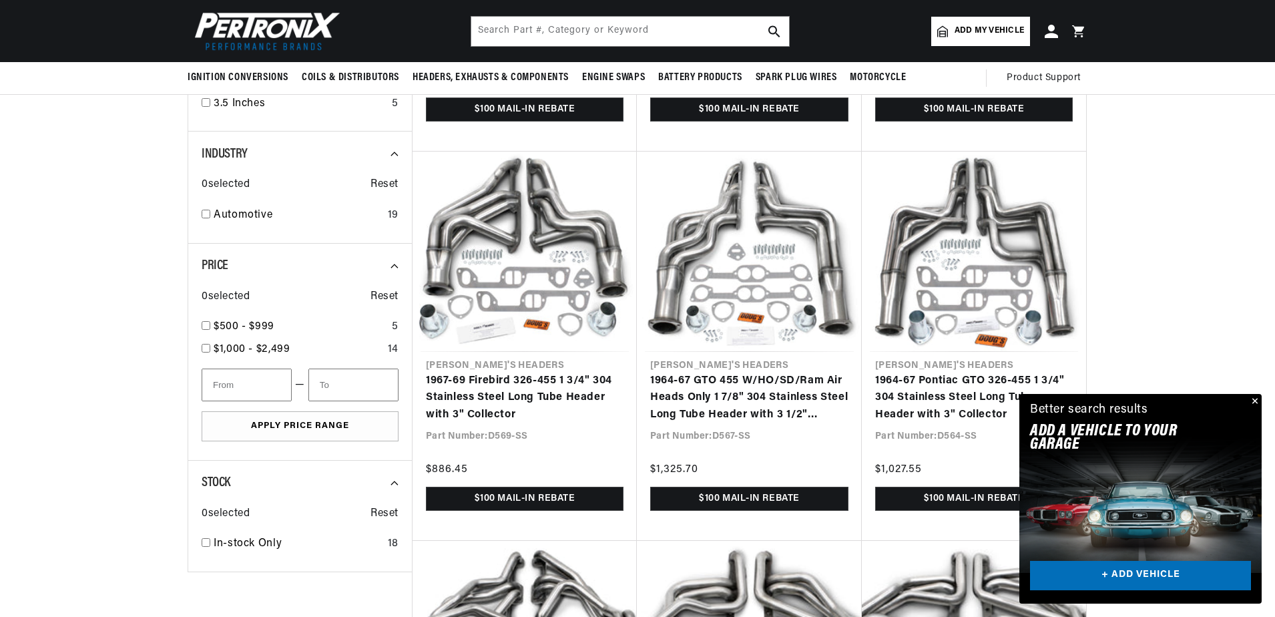
scroll to position [334, 0]
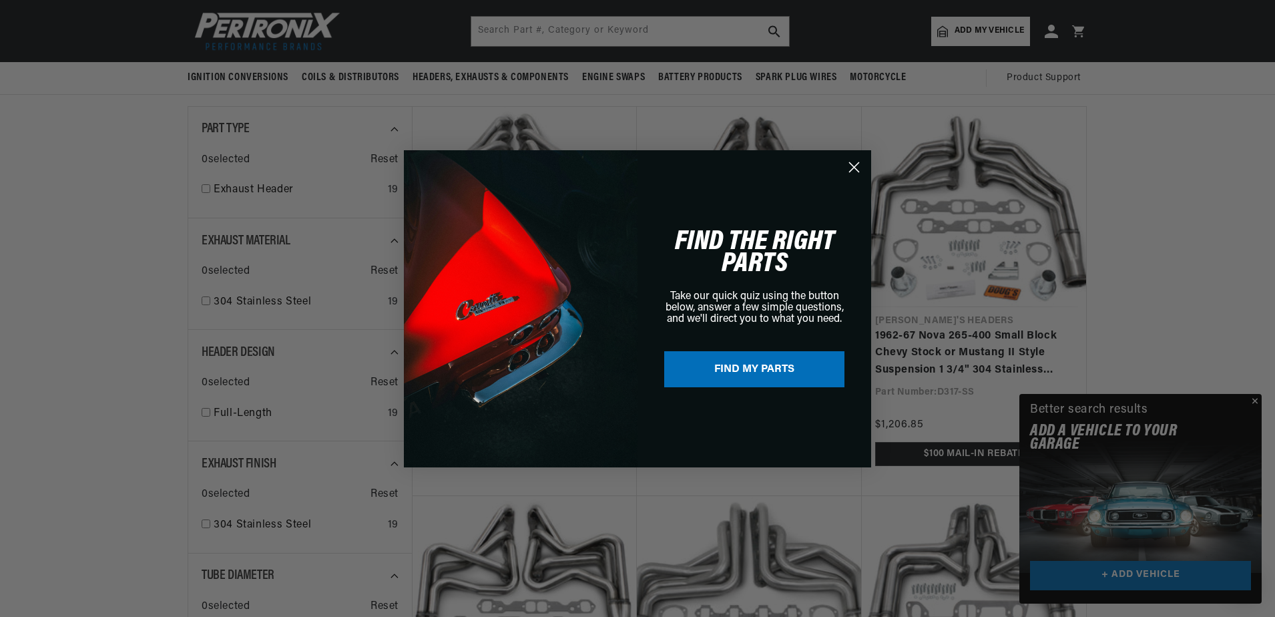
click at [1255, 399] on div "Close dialog FIND THE RIGHT PARTS Take our quick quiz using the button below, a…" at bounding box center [637, 308] width 1275 height 617
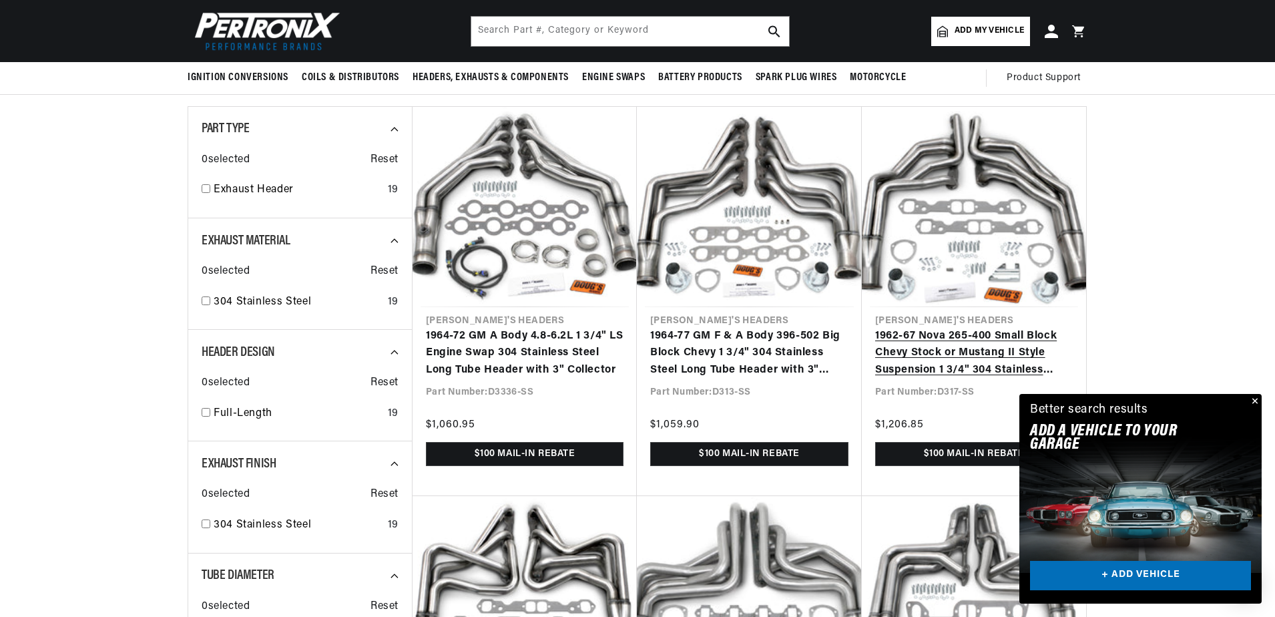
scroll to position [0, 0]
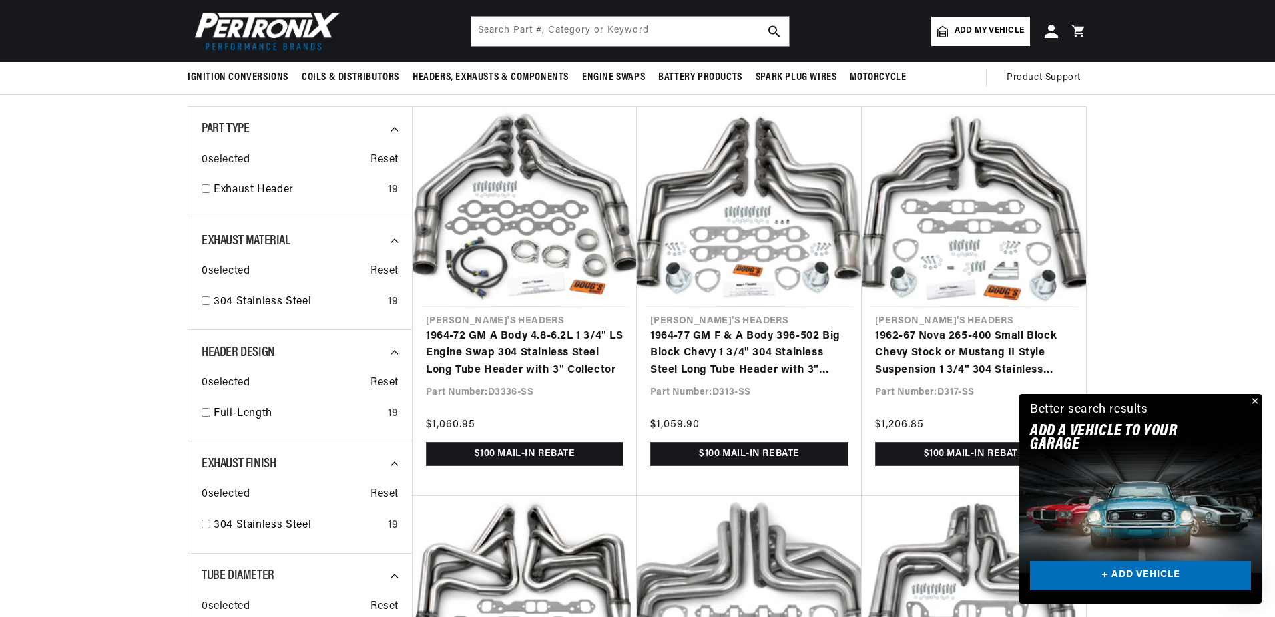
click at [1255, 399] on button "Close" at bounding box center [1254, 402] width 16 height 16
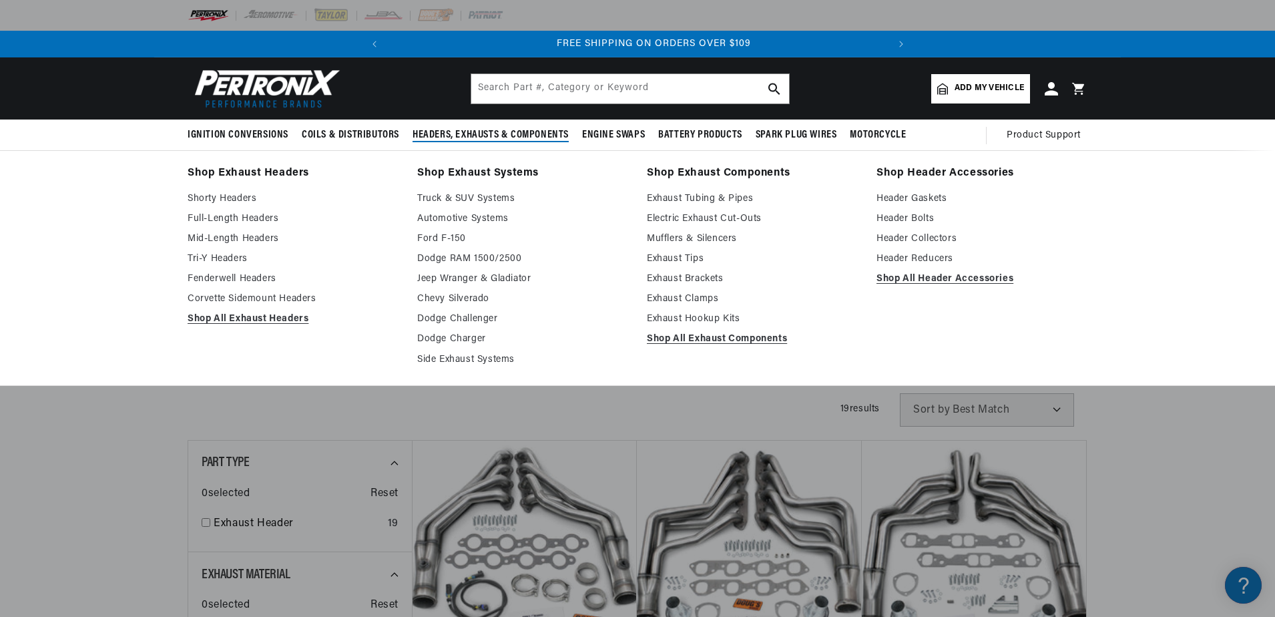
scroll to position [0, 499]
click at [247, 216] on link "Full-Length Headers" at bounding box center [293, 219] width 211 height 16
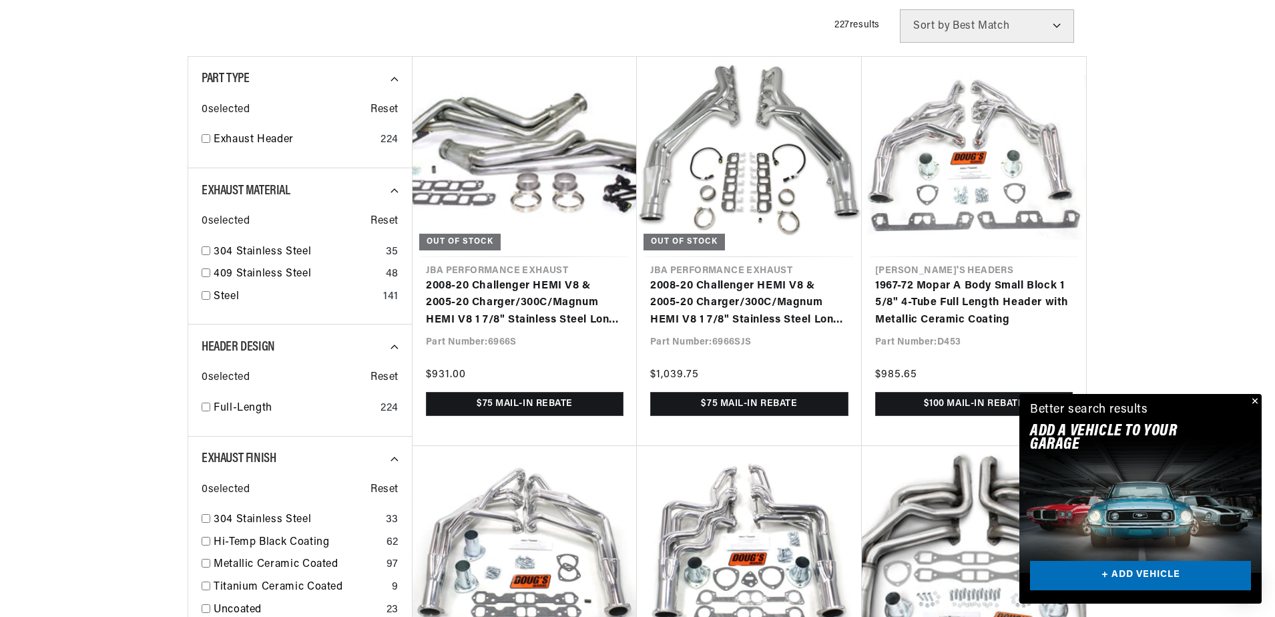
scroll to position [0, 499]
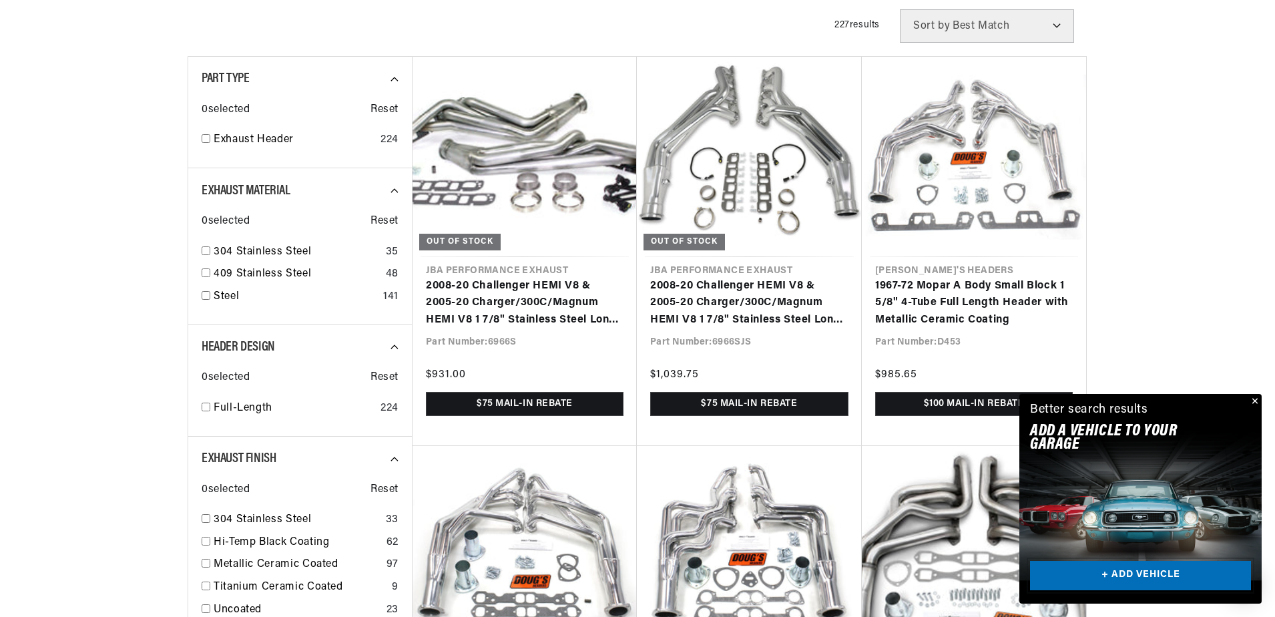
click at [1155, 576] on link "+ ADD VEHICLE" at bounding box center [1140, 576] width 221 height 30
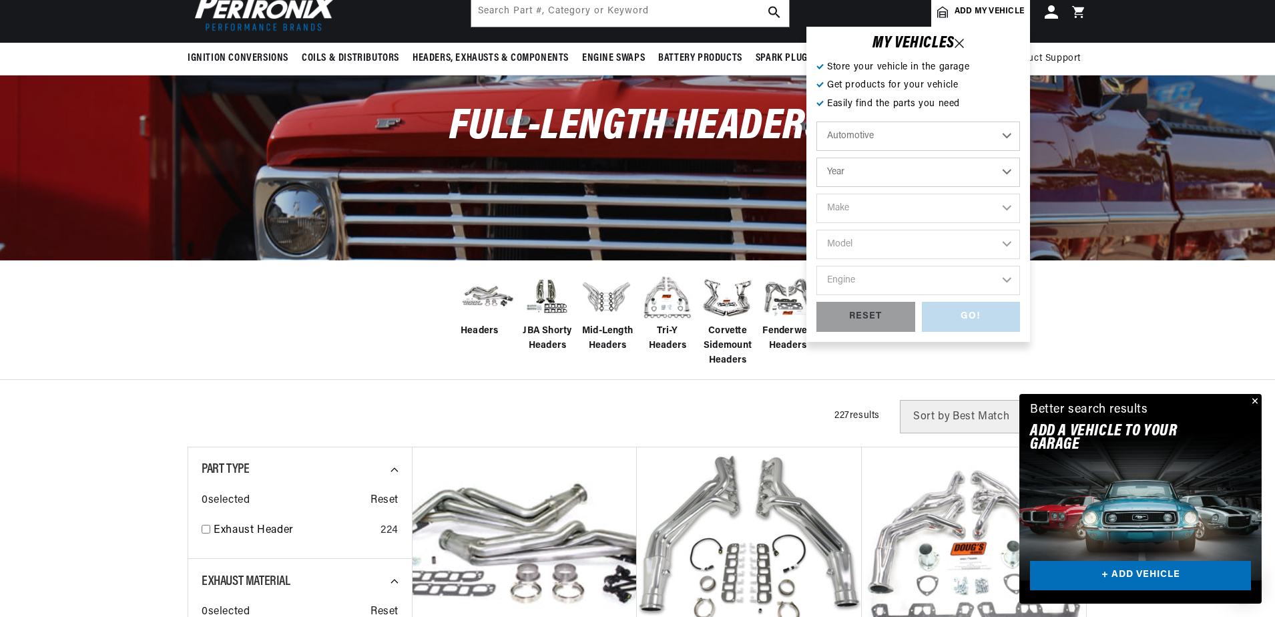
scroll to position [0, 0]
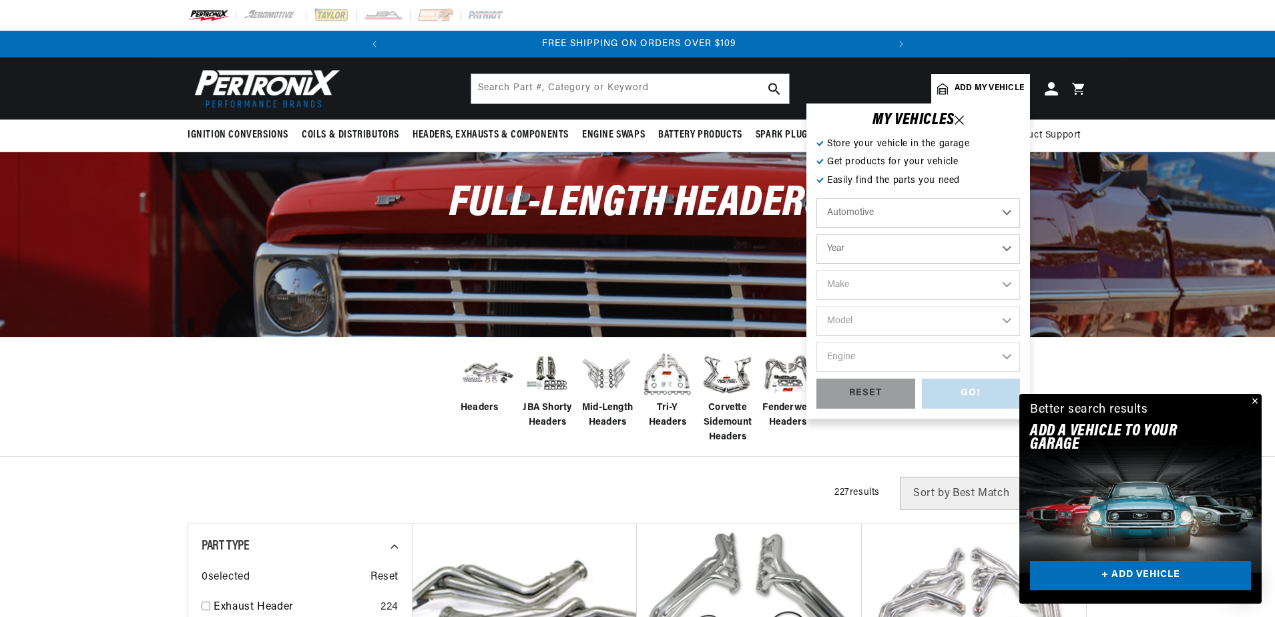
click at [875, 247] on select "Year 2022 2021 2020 2019 2018 2017 2016 2015 2014 2013 2012 2011 2010 2009 2008…" at bounding box center [919, 248] width 204 height 29
select select "1967"
click at [817, 234] on select "Year 2022 2021 2020 2019 2018 2017 2016 2015 2014 2013 2012 2011 2010 2009 2008…" at bounding box center [919, 248] width 204 height 29
select select "1967"
click at [893, 287] on select "Make Alfa Romeo American Motors Aston Martin Austin Austin Healey Avanti Bentle…" at bounding box center [919, 284] width 204 height 29
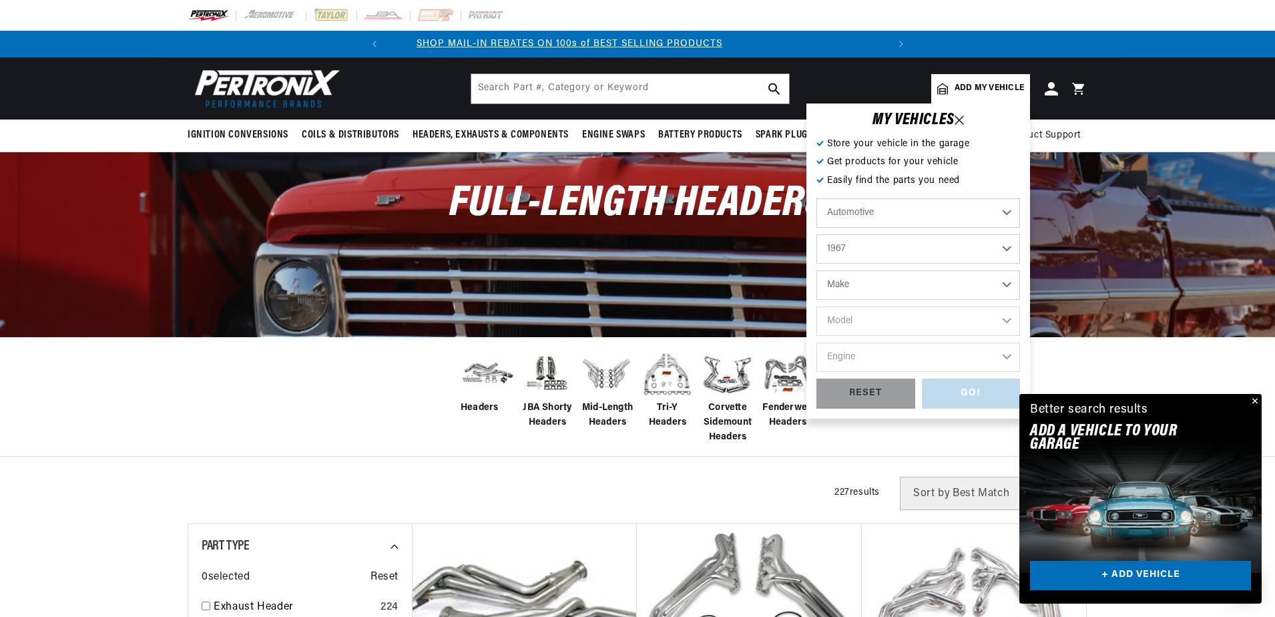
select select "Ford"
click at [817, 270] on select "Make Alfa Romeo American Motors Aston Martin Austin Austin Healey Avanti Bentle…" at bounding box center [919, 284] width 204 height 29
select select "Ford"
click at [889, 318] on select "Model Bronco Club Wagon Country Sedan Country Squire Custom Custom 500 Econolin…" at bounding box center [919, 321] width 204 height 29
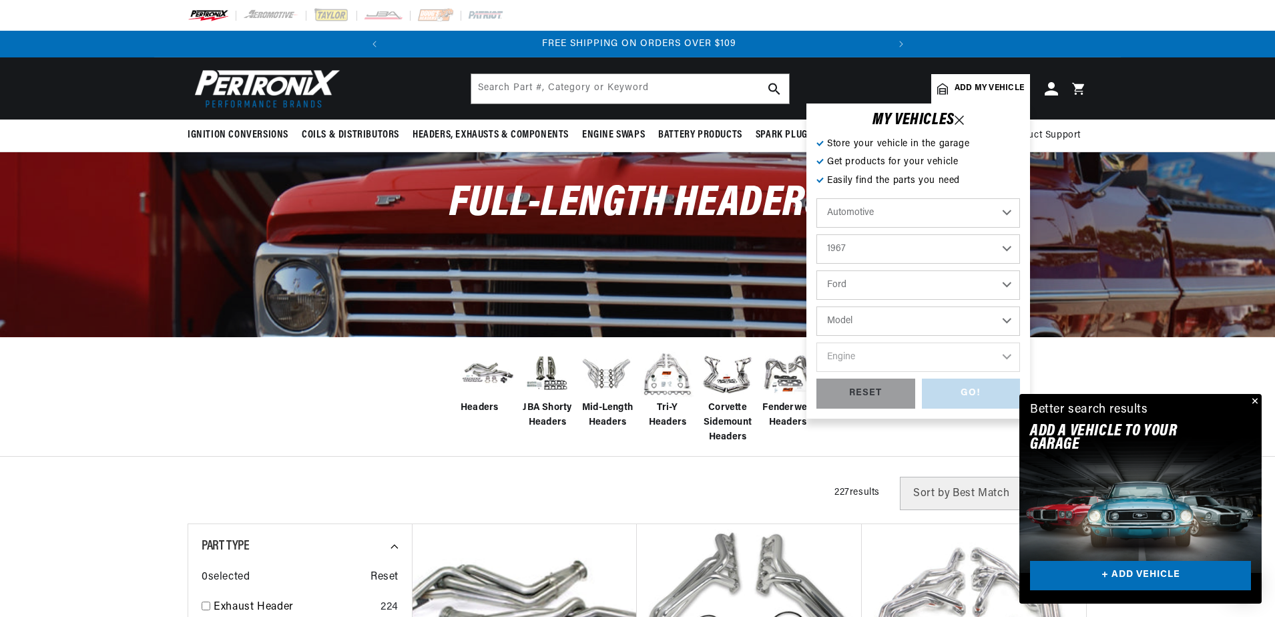
select select "Ranchero"
click at [817, 307] on select "Model Bronco Club Wagon Country Sedan Country Squire Custom Custom 500 Econolin…" at bounding box center [919, 321] width 204 height 29
select select "Ranchero"
click at [910, 353] on select "Engine 2.4L 3.6L 3.7L 4.1L 170cid / 2.8L 200cid / 3.3L 289cid / 4.7L 302cid / 5…" at bounding box center [919, 357] width 204 height 29
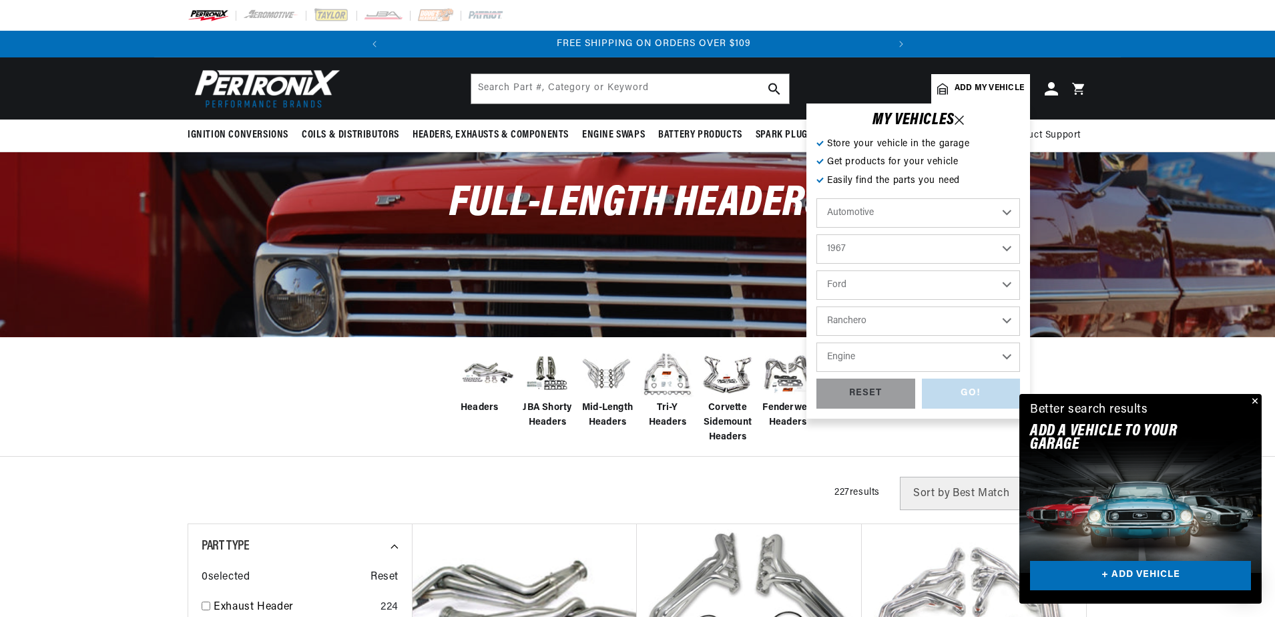
scroll to position [0, 499]
select select "302cid-5.0L"
click at [817, 343] on select "Engine 2.4L 3.6L 3.7L 4.1L 170cid / 2.8L 200cid / 3.3L 289cid / 4.7L 302cid / 5…" at bounding box center [919, 357] width 204 height 29
select select "302cid-5.0L"
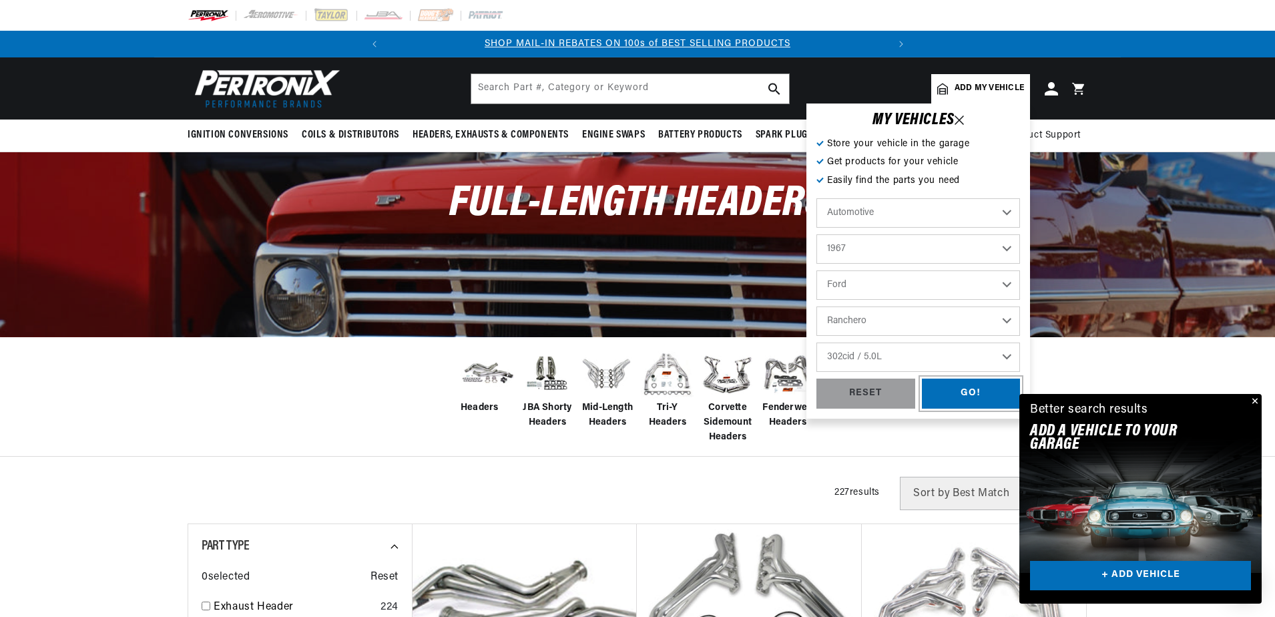
click at [950, 398] on div "GO!" at bounding box center [971, 394] width 99 height 30
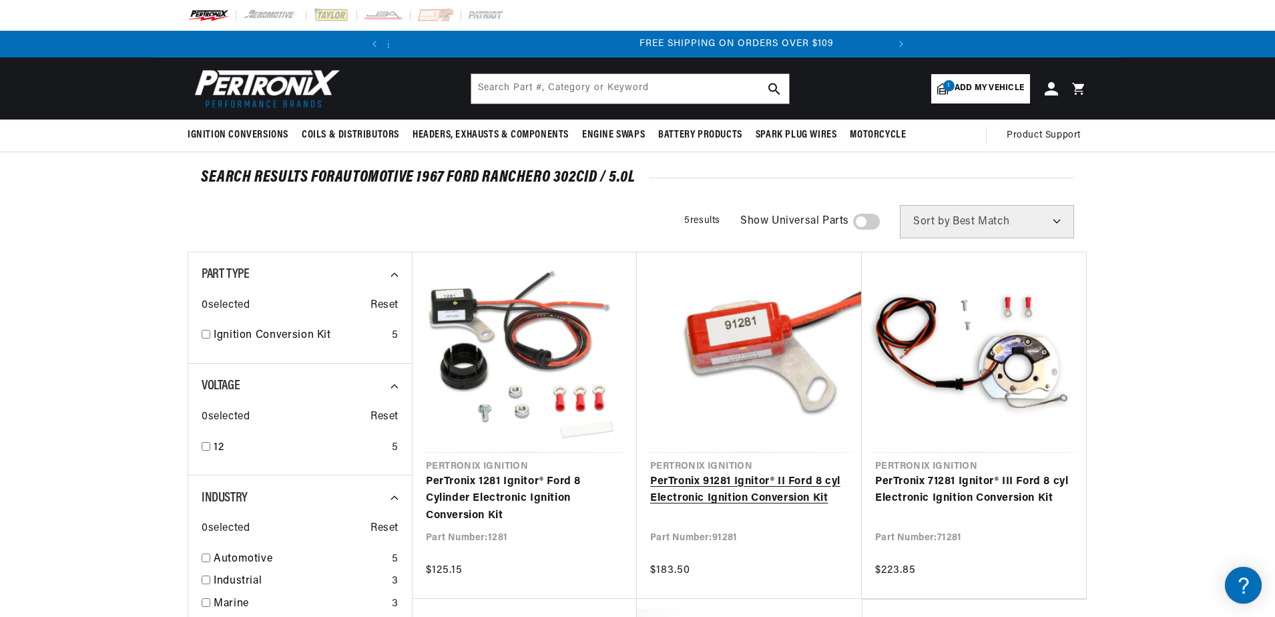
scroll to position [0, 499]
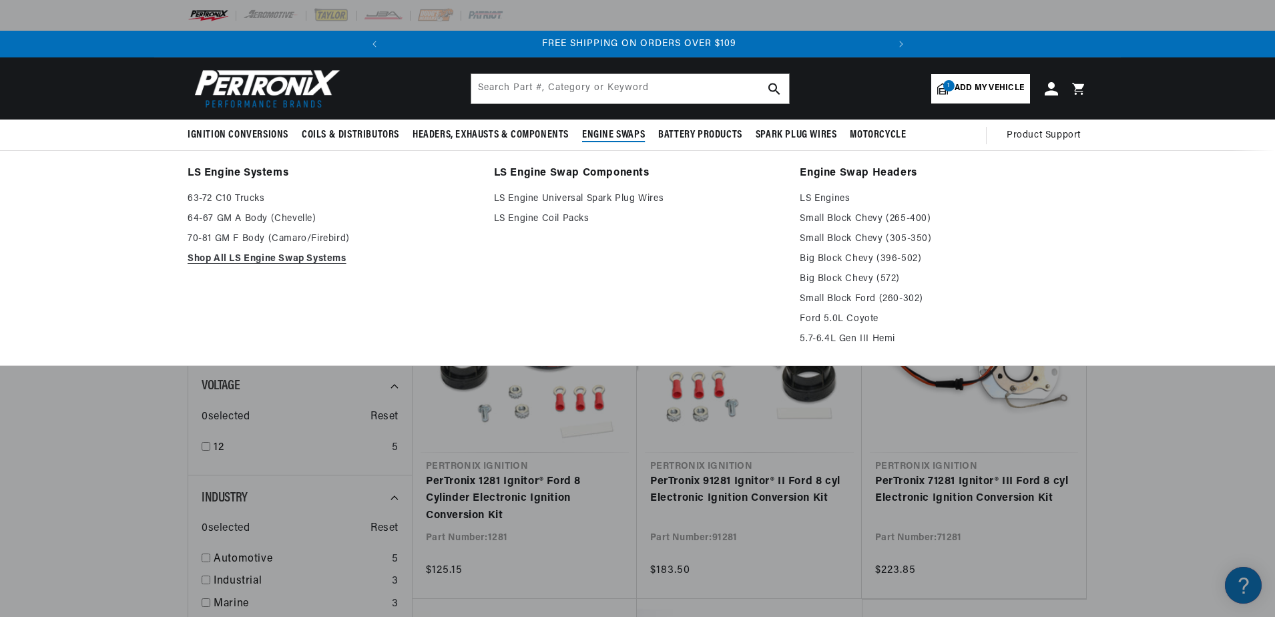
click at [598, 134] on span "Engine Swaps" at bounding box center [613, 135] width 63 height 14
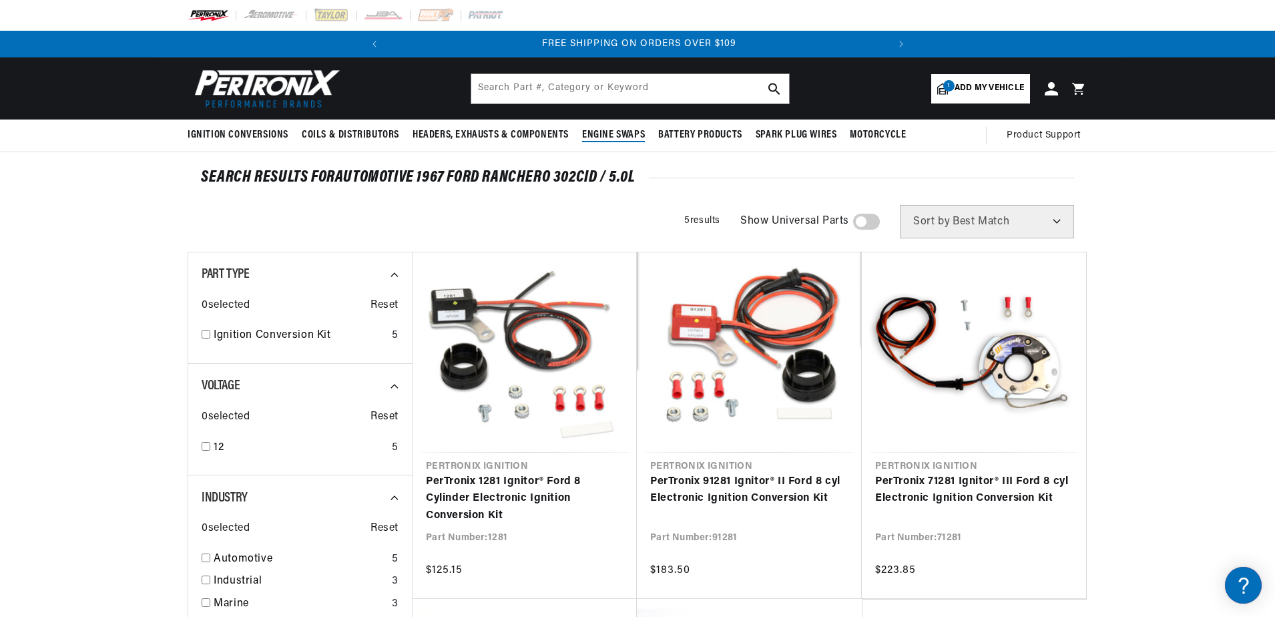
click at [599, 138] on span "Engine Swaps" at bounding box center [613, 135] width 63 height 14
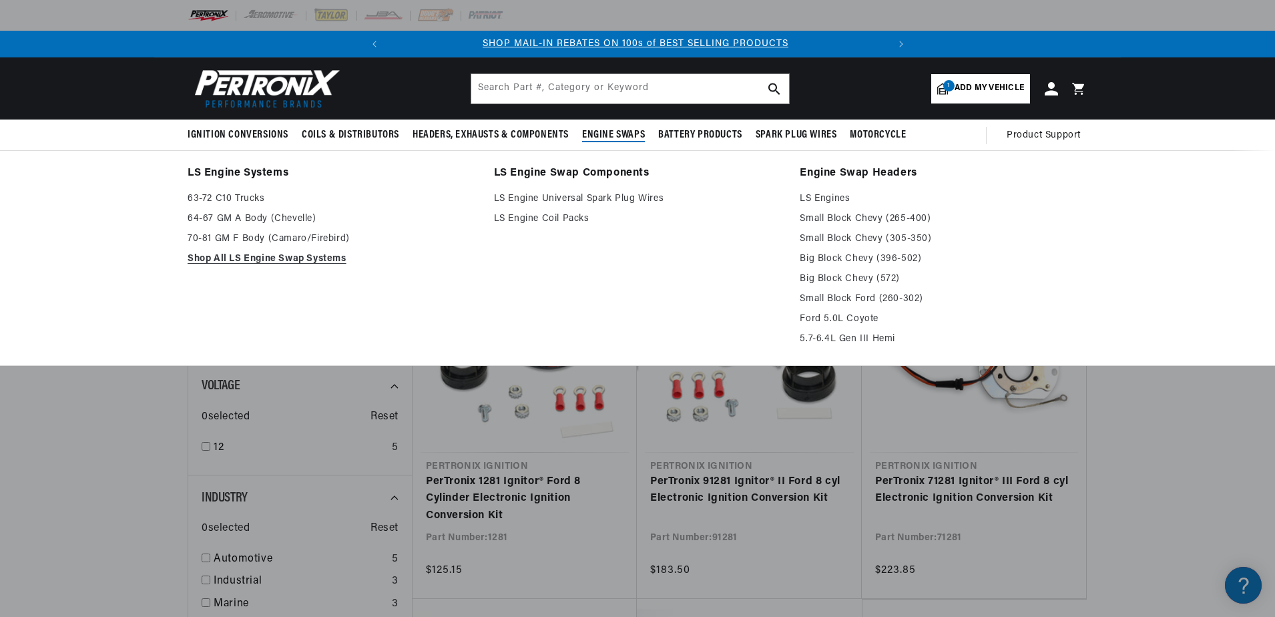
scroll to position [0, 0]
click at [859, 320] on link "Ford 5.0L Coyote" at bounding box center [944, 319] width 288 height 16
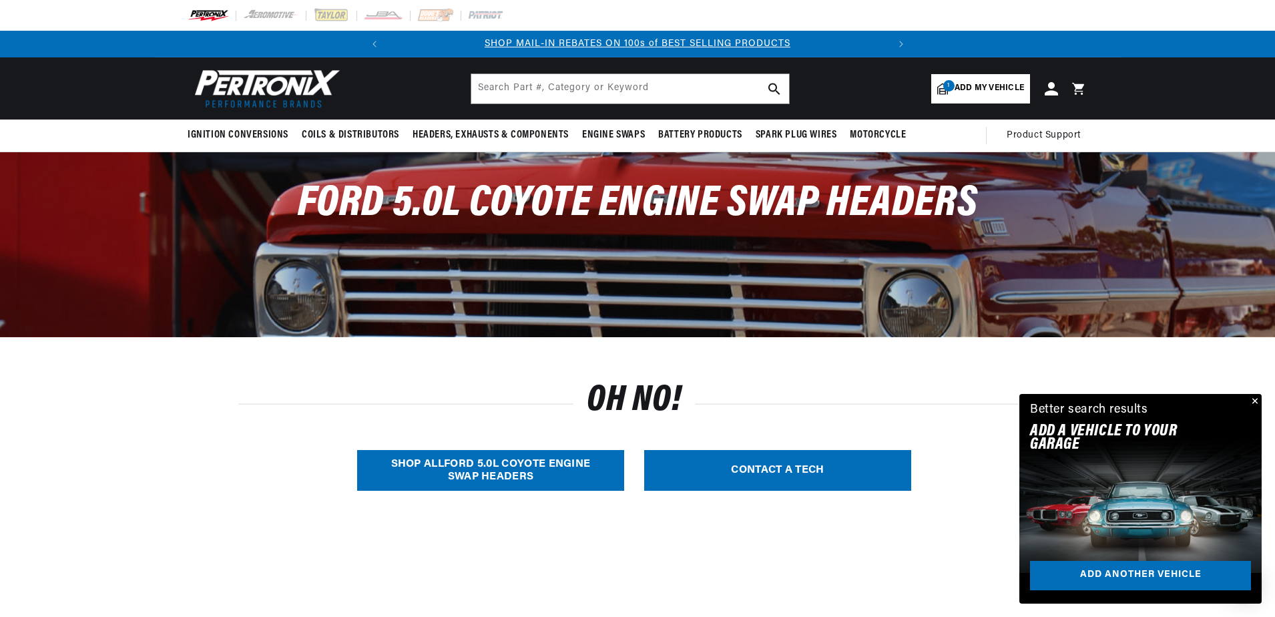
scroll to position [134, 0]
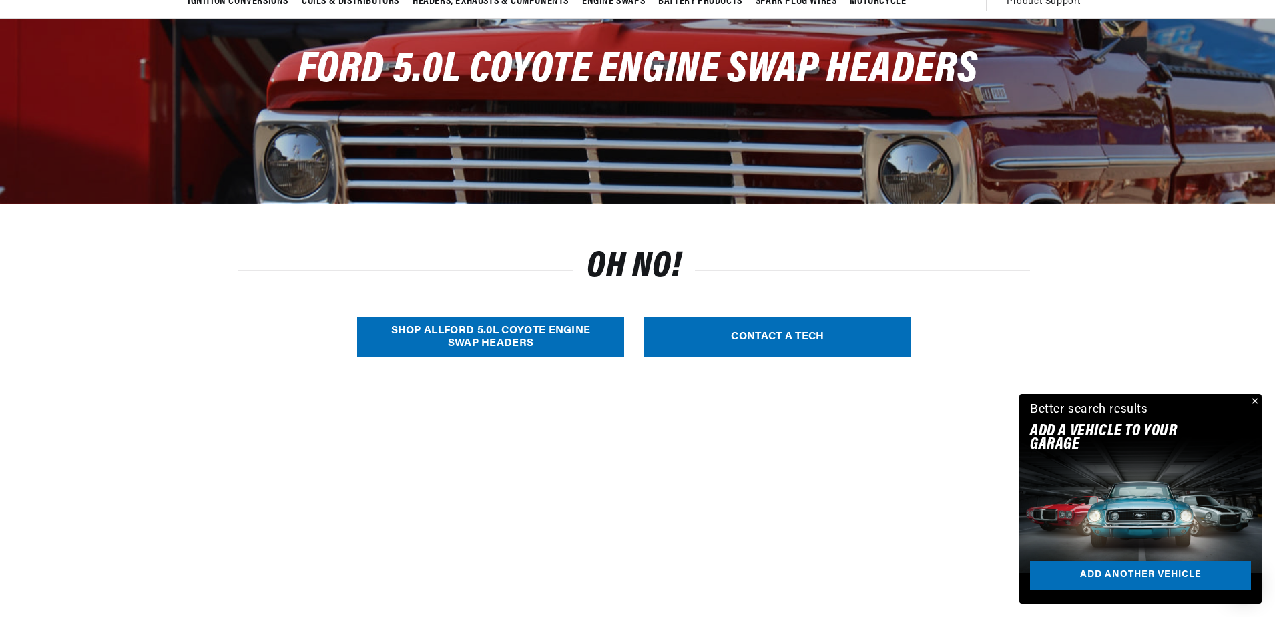
click at [442, 337] on link "SHOP ALL Ford 5.0L Coyote Engine Swap Headers" at bounding box center [490, 337] width 267 height 41
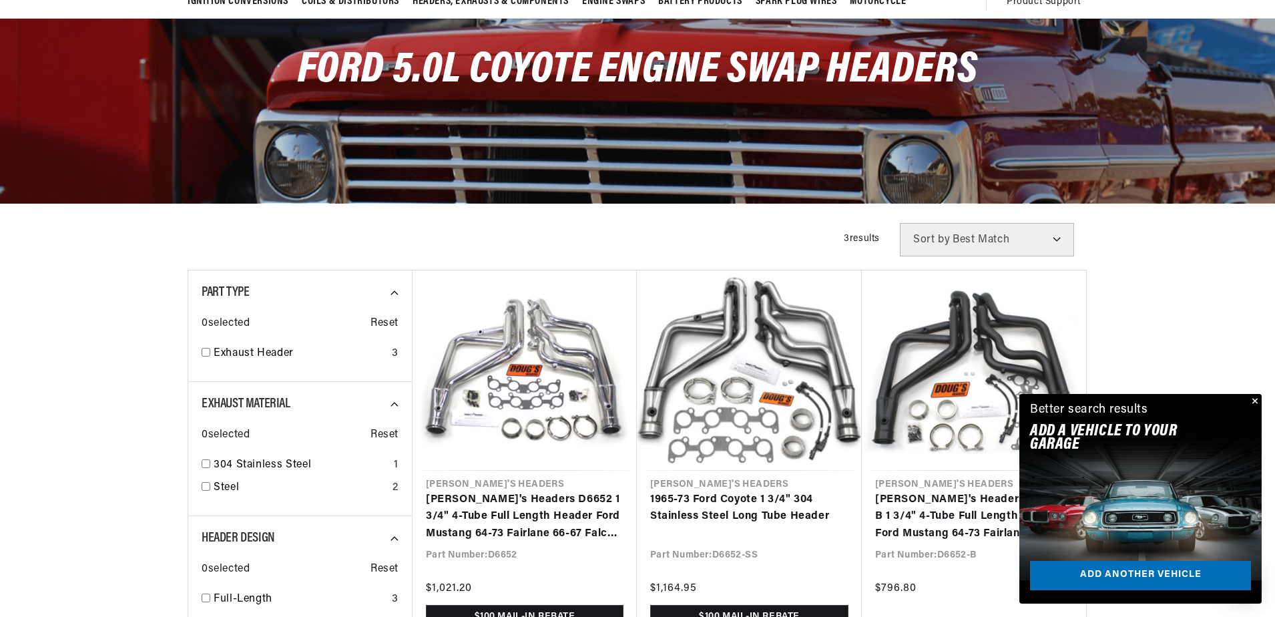
scroll to position [0, 499]
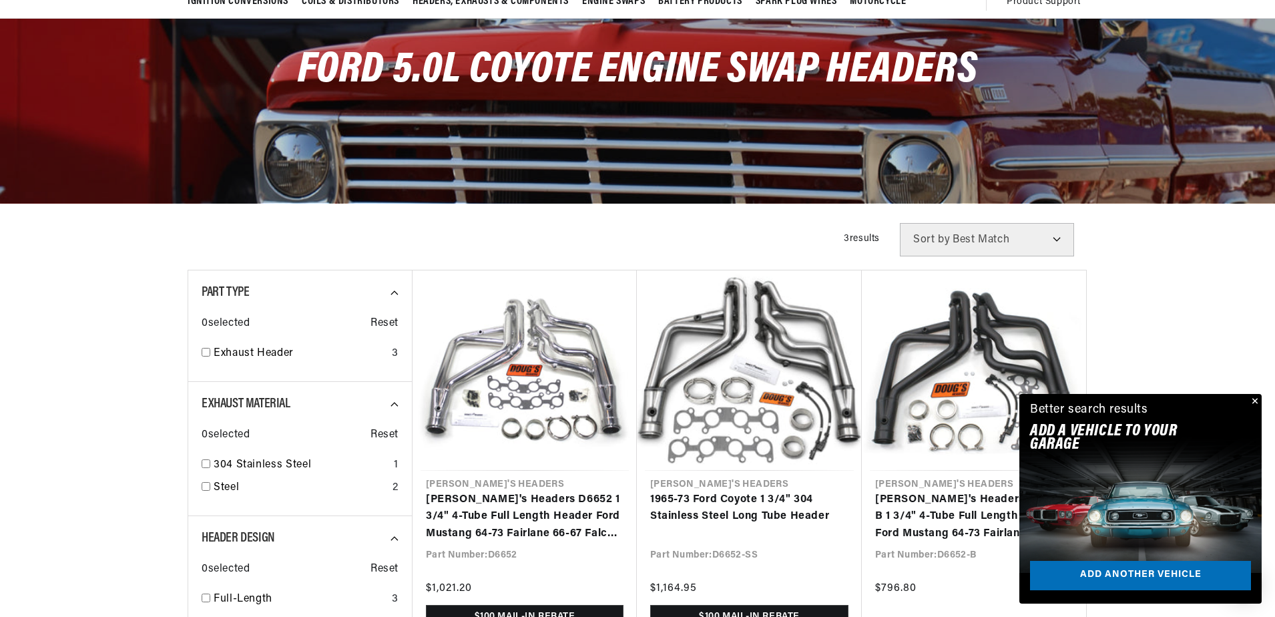
click at [1257, 402] on button "Close" at bounding box center [1254, 402] width 16 height 16
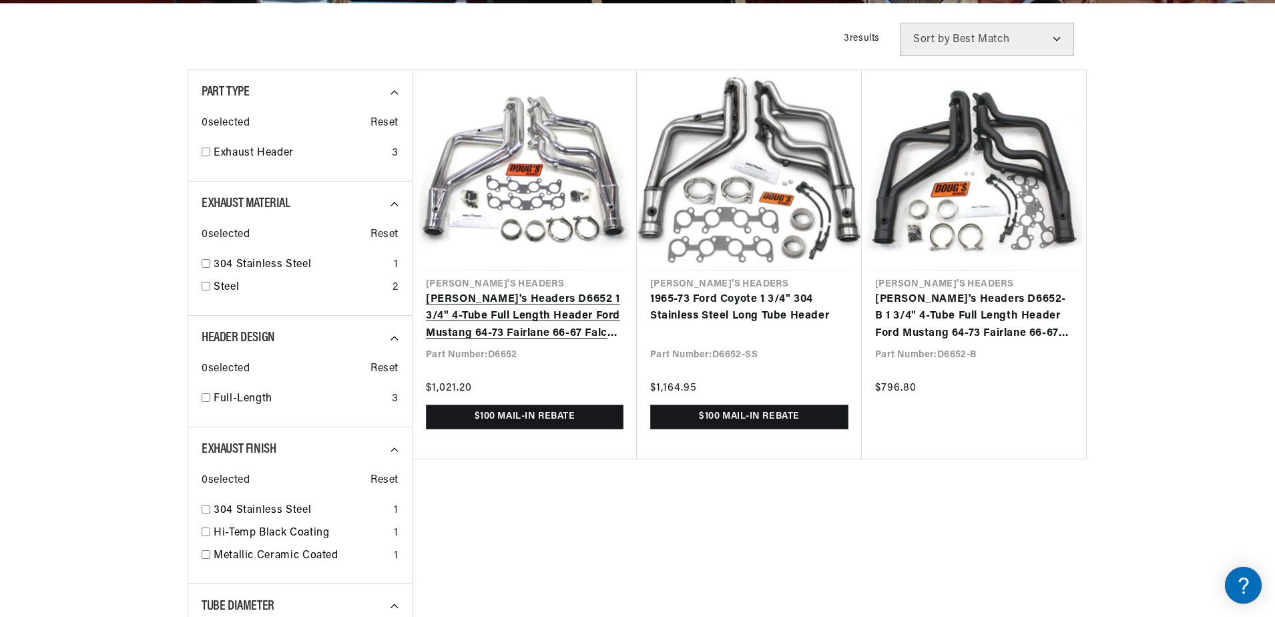
click at [528, 321] on link "Doug's Headers D6652 1 3/4" 4-Tube Full Length Header Ford Mustang 64-73 Fairla…" at bounding box center [525, 316] width 198 height 51
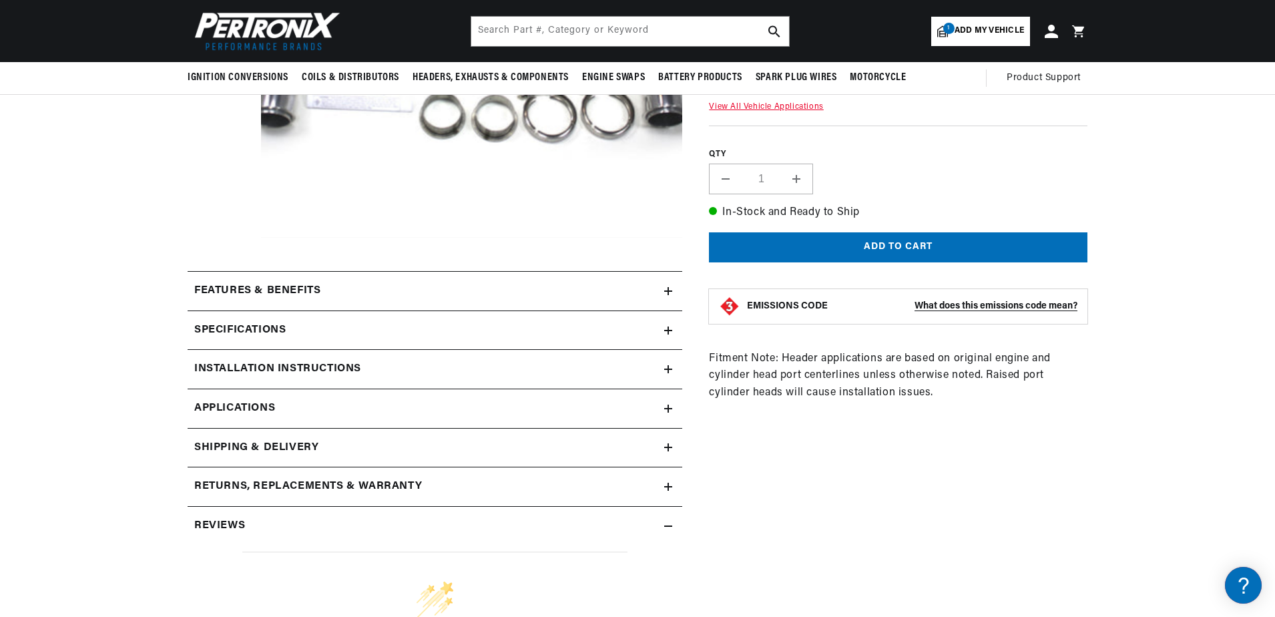
scroll to position [334, 0]
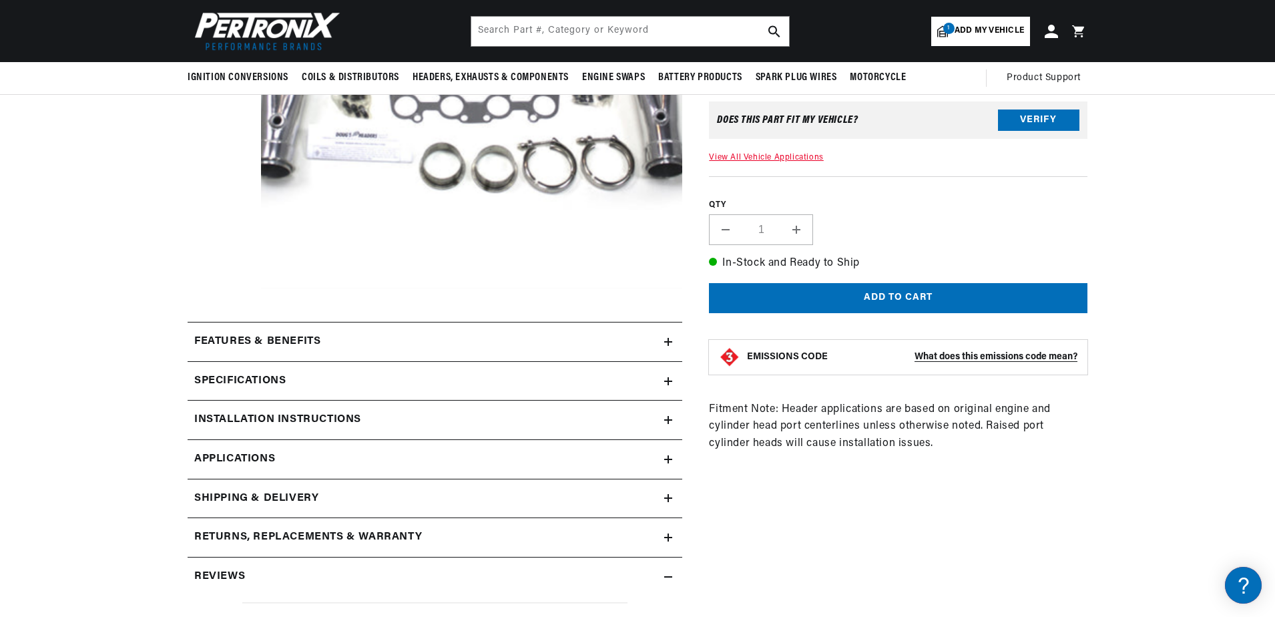
click at [670, 342] on icon at bounding box center [668, 342] width 8 height 0
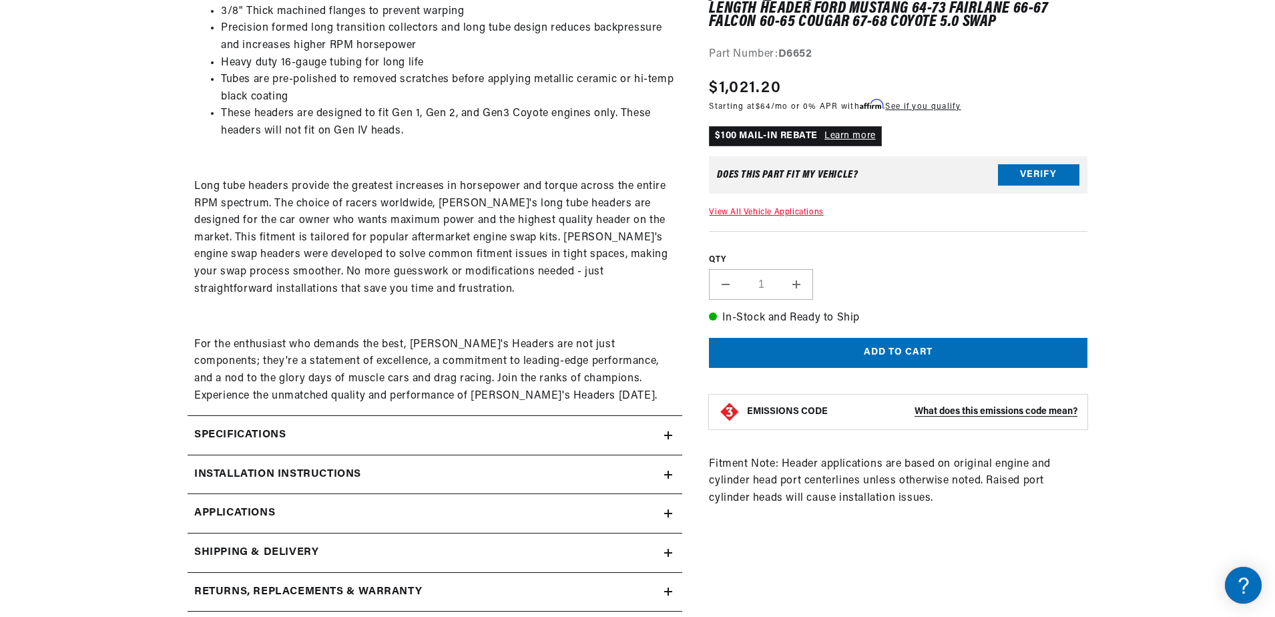
scroll to position [735, 0]
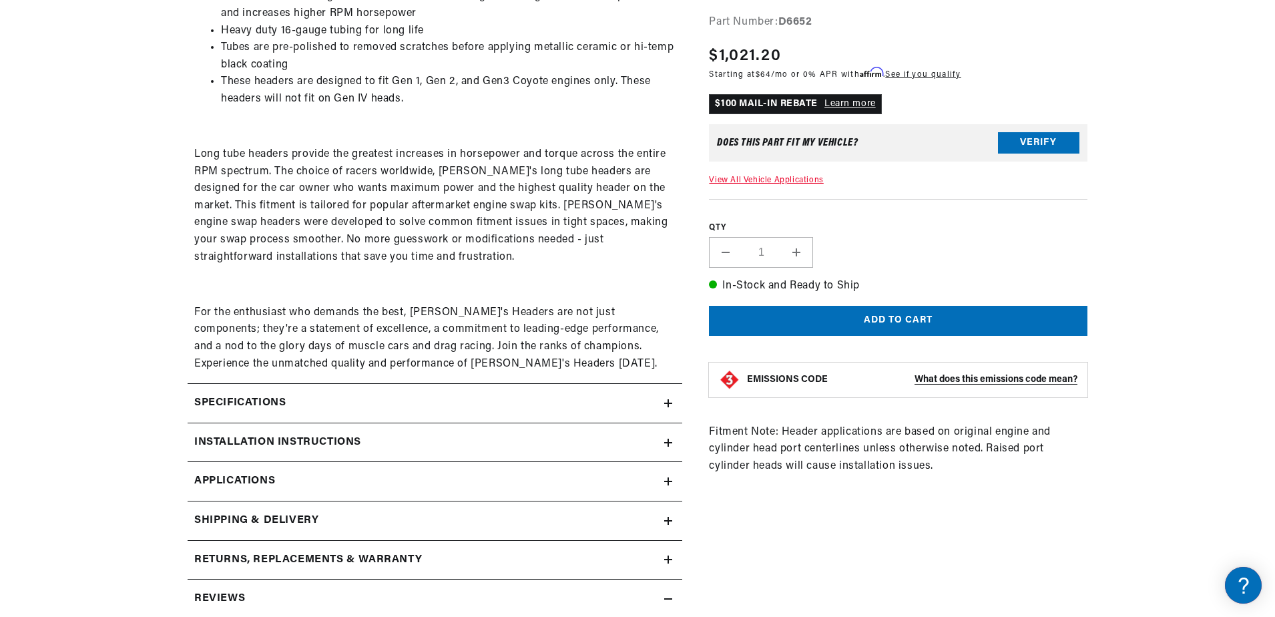
click at [0, 0] on icon at bounding box center [0, 0] width 0 height 0
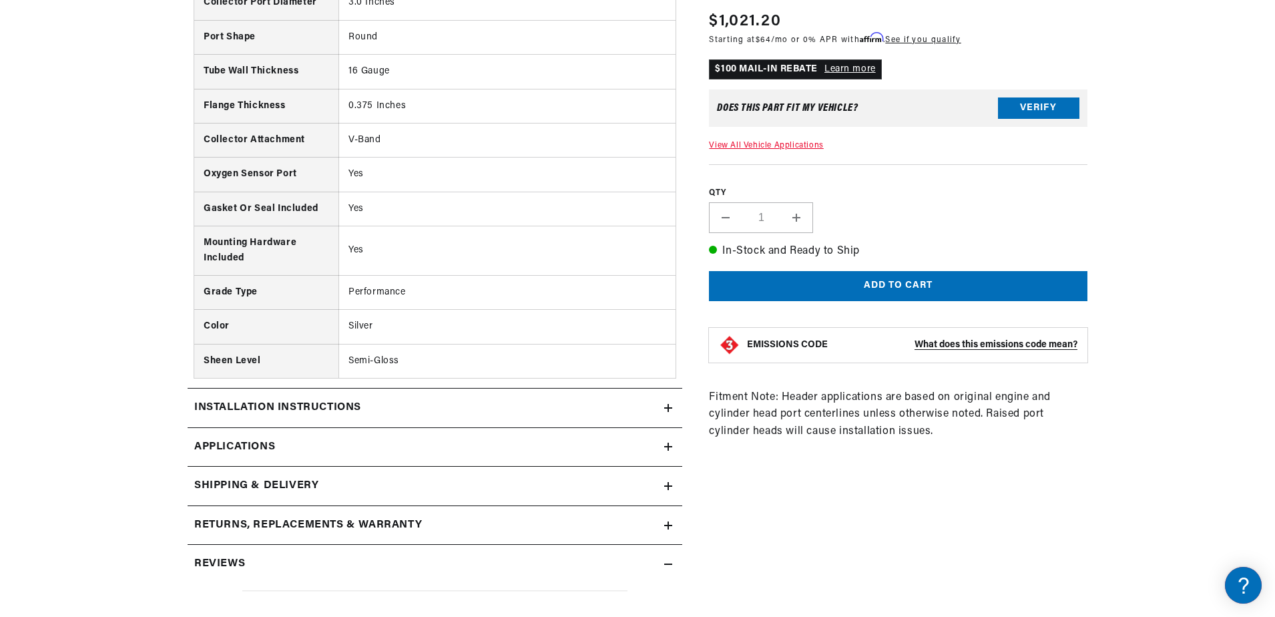
scroll to position [1336, 0]
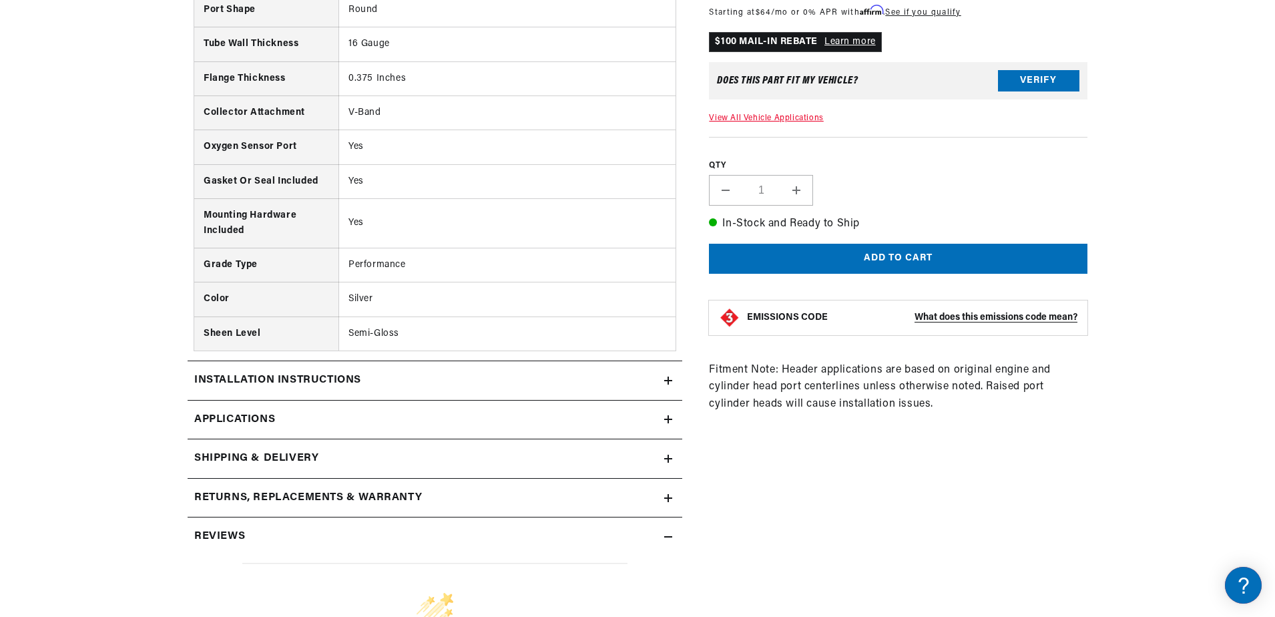
click at [665, 418] on icon at bounding box center [668, 419] width 8 height 8
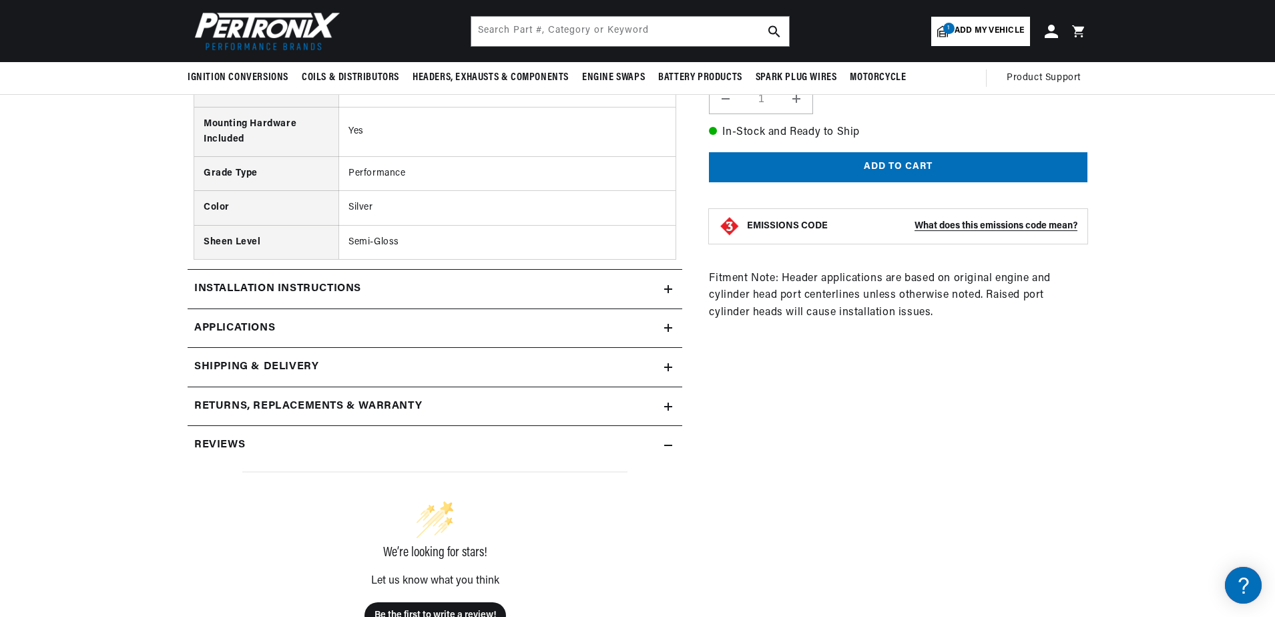
scroll to position [0, 499]
click at [0, 0] on icon at bounding box center [0, 0] width 0 height 0
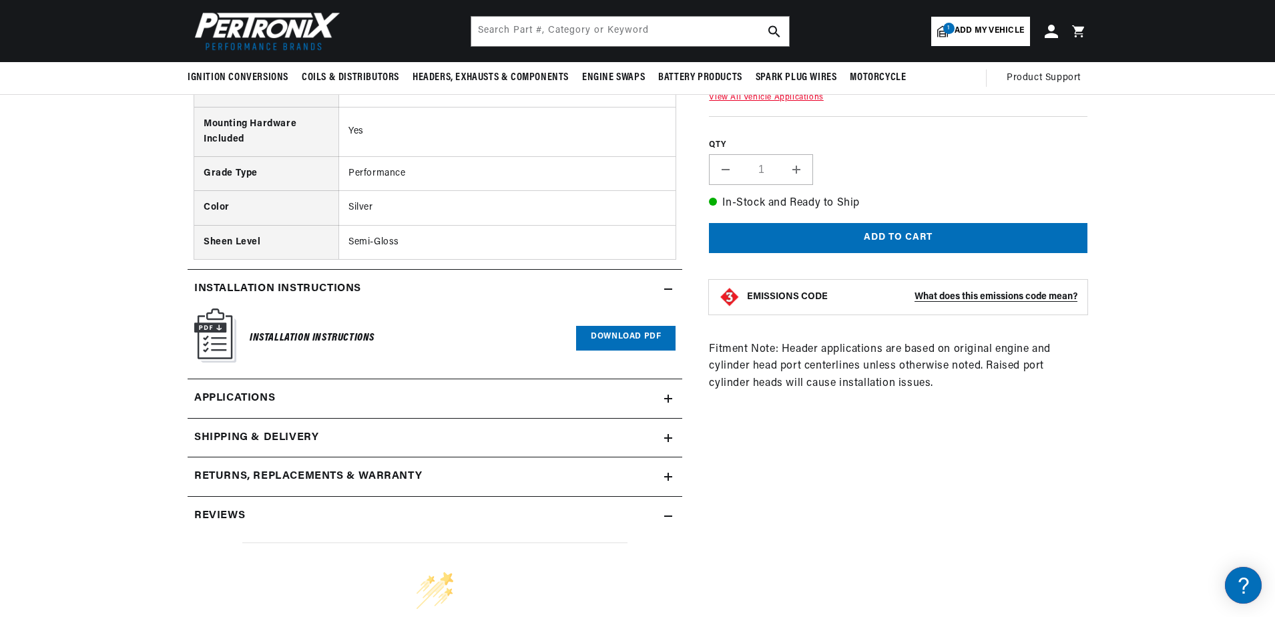
click at [597, 341] on link "Download PDF" at bounding box center [625, 338] width 99 height 25
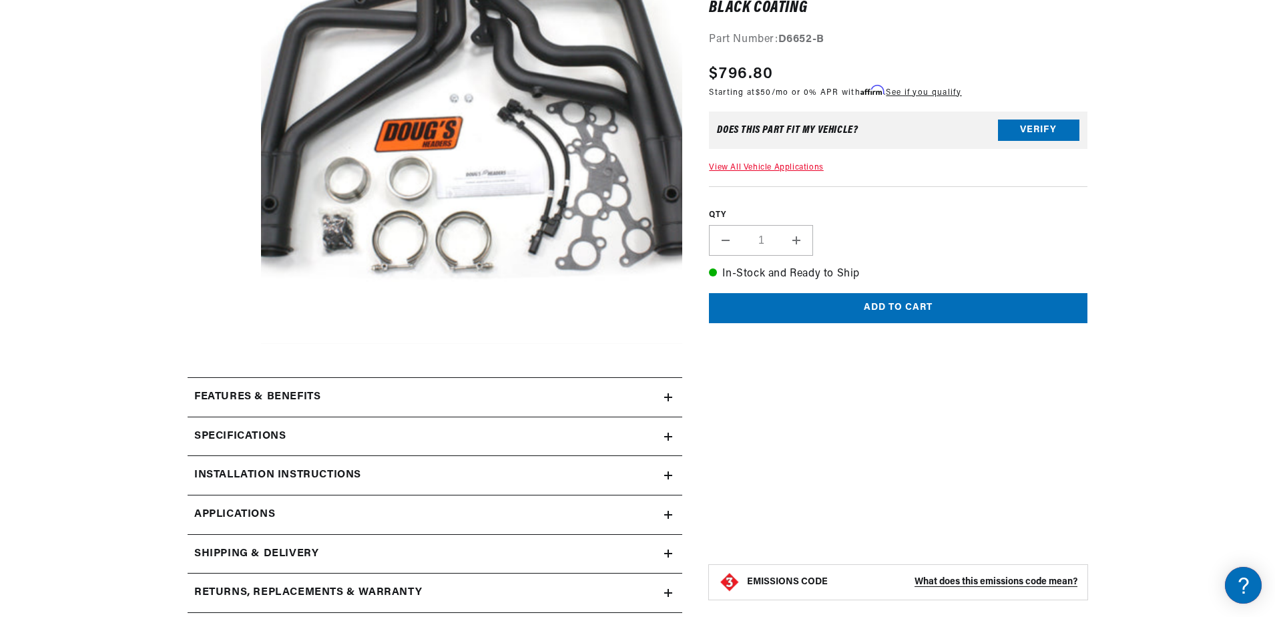
scroll to position [401, 0]
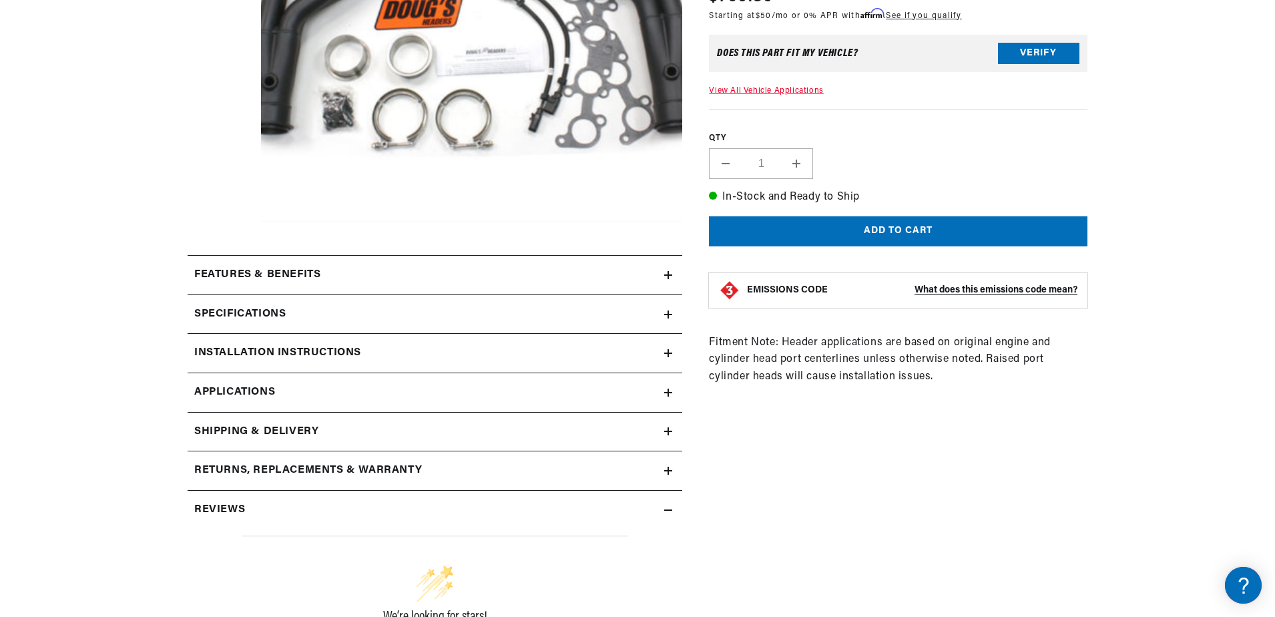
click at [663, 284] on div "Installation instructions" at bounding box center [426, 274] width 477 height 17
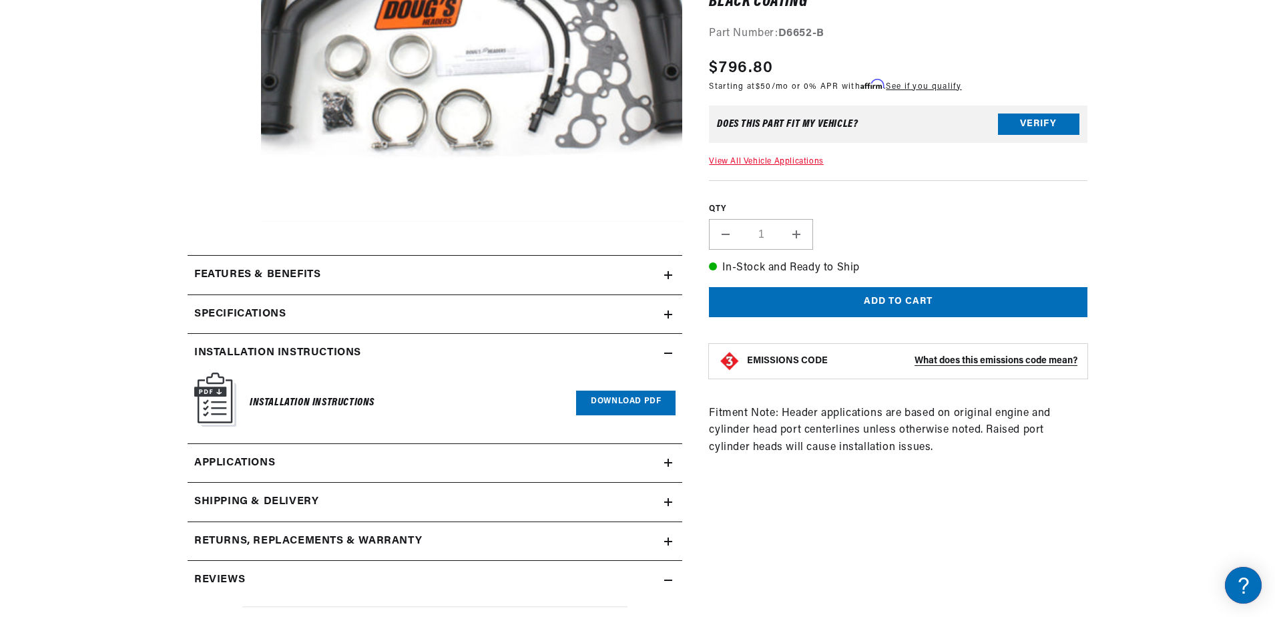
scroll to position [0, 499]
click at [606, 394] on link "Download PDF" at bounding box center [625, 403] width 99 height 25
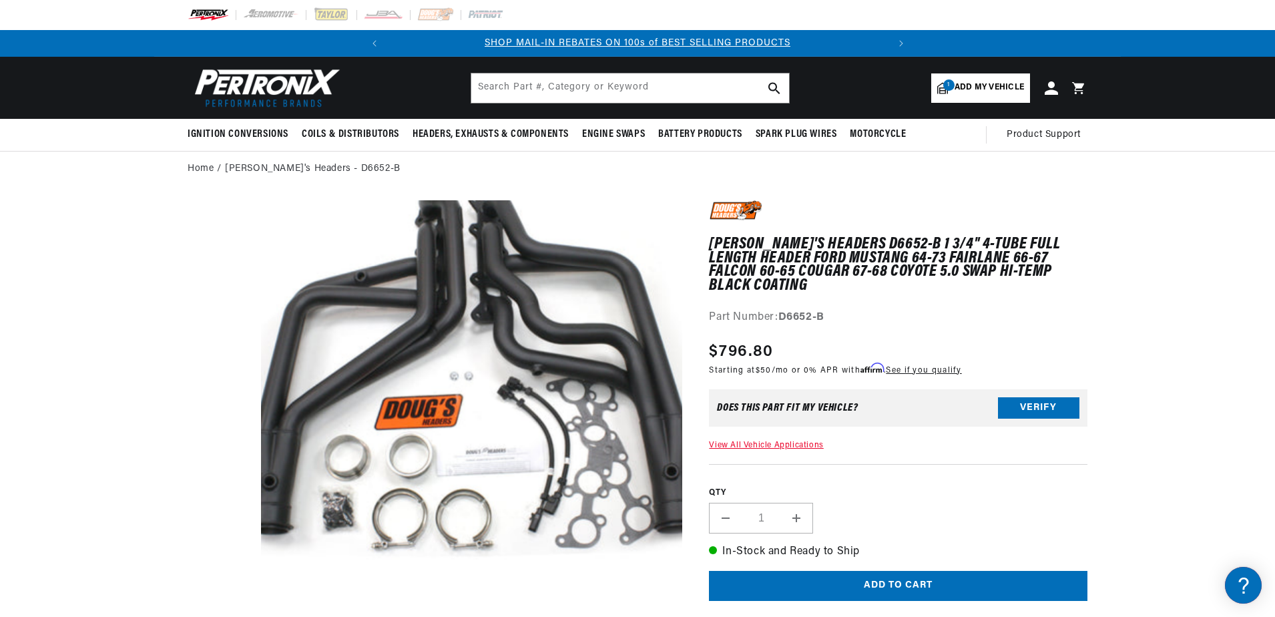
scroll to position [0, 0]
